Goal: Submit feedback/report problem

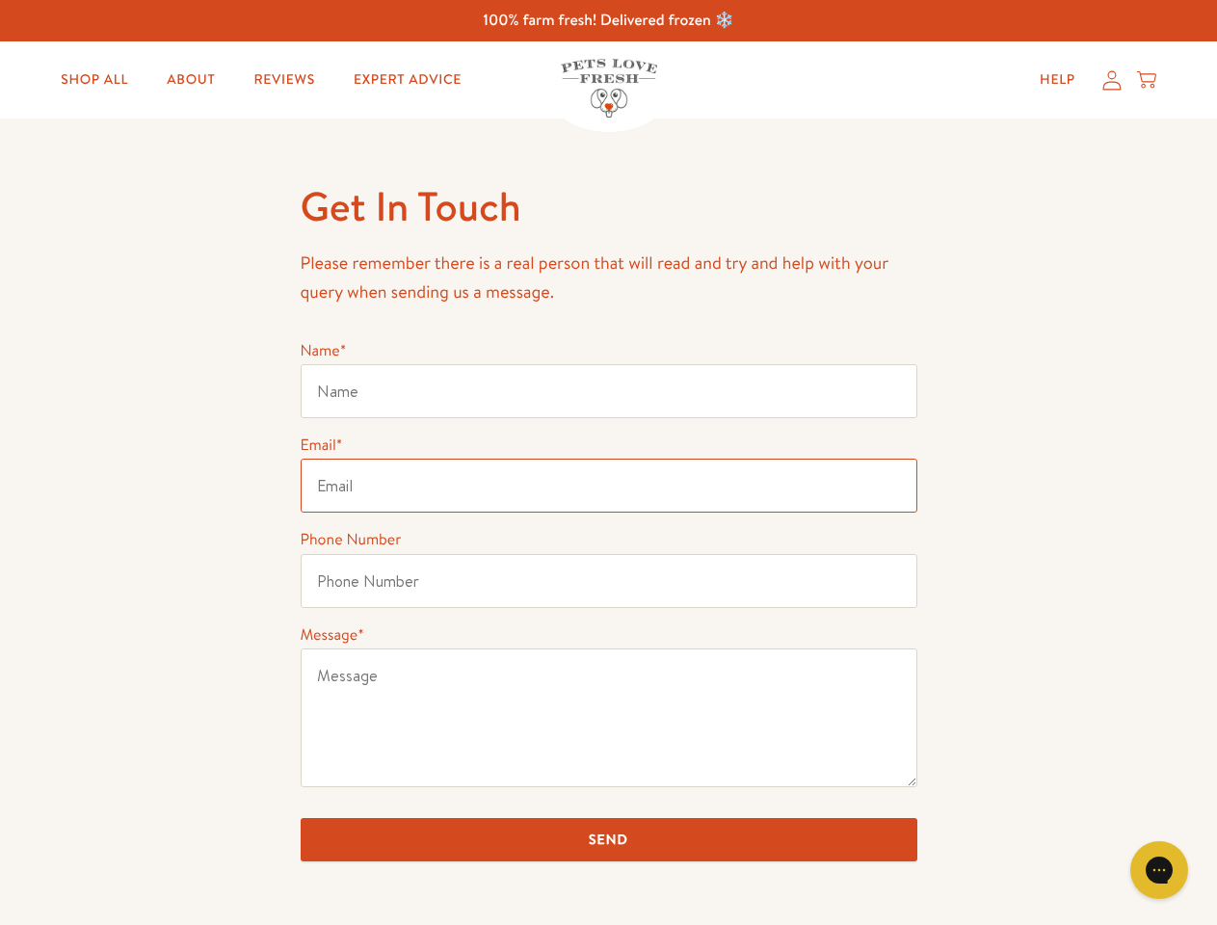
click at [608, 462] on input "Email *" at bounding box center [609, 486] width 617 height 54
click at [1159, 870] on icon "Gorgias live chat" at bounding box center [1158, 869] width 18 height 18
